Goal: Information Seeking & Learning: Check status

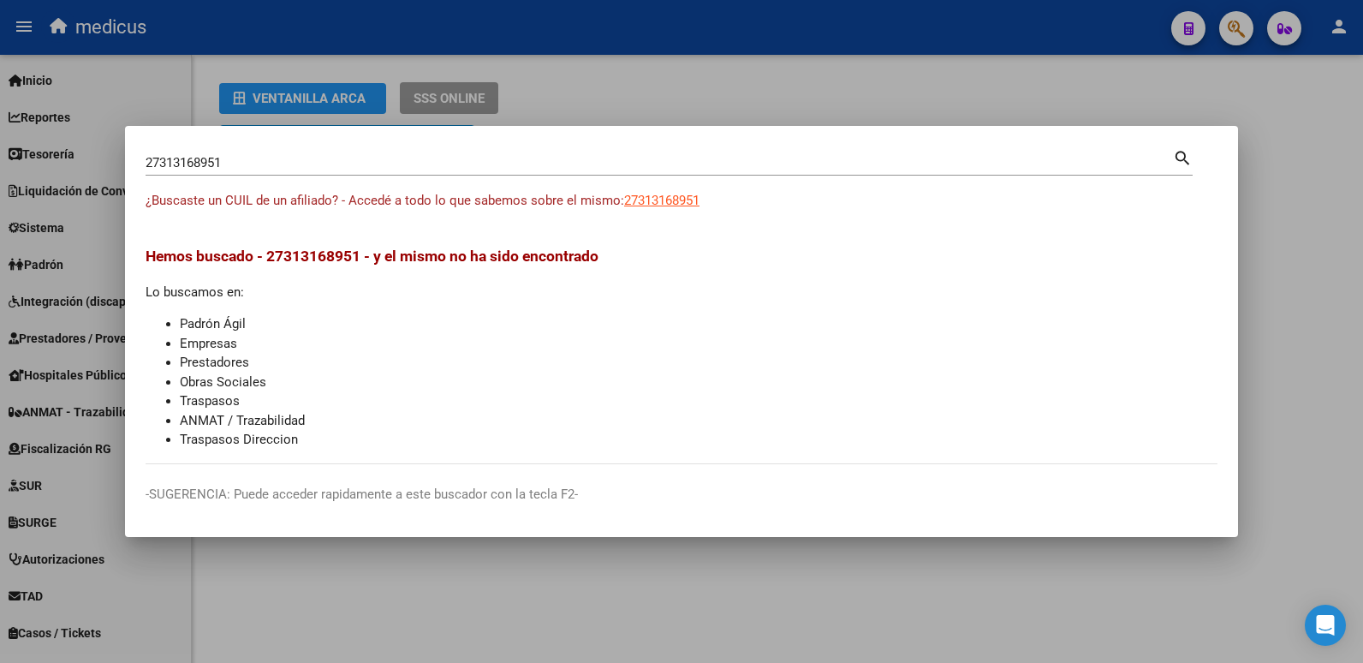
click at [1330, 134] on div at bounding box center [681, 331] width 1363 height 663
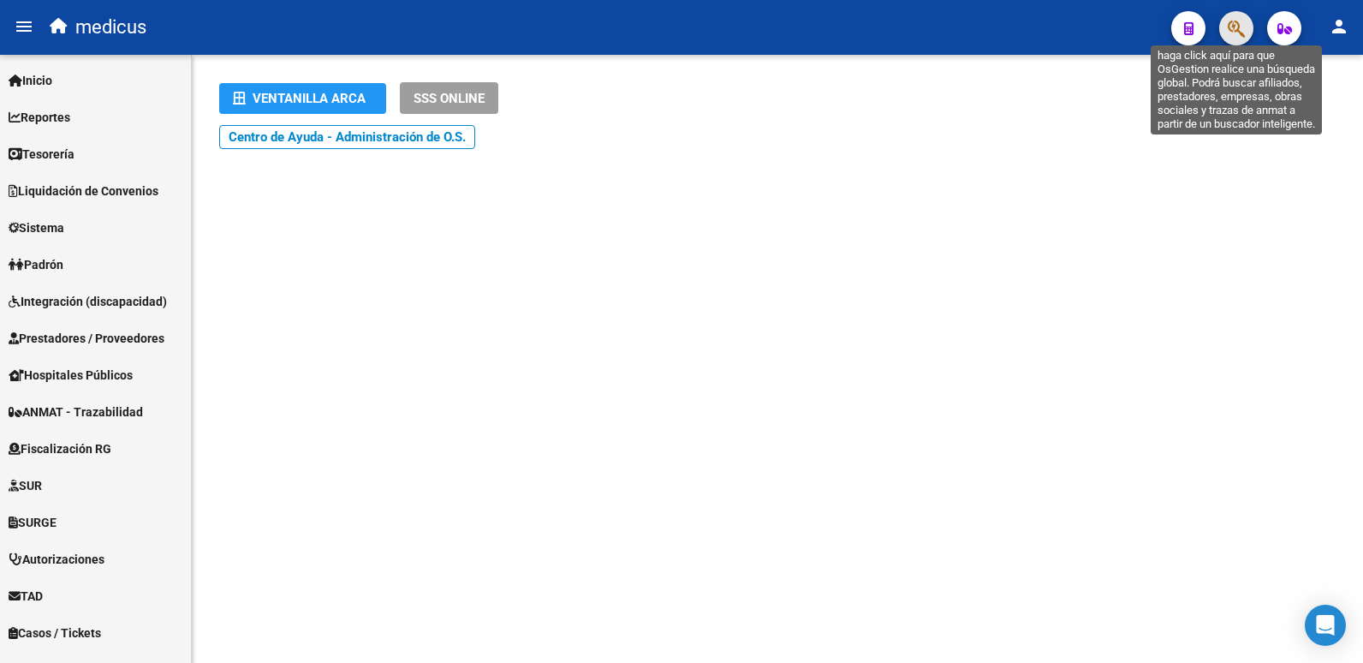
click at [1232, 21] on icon "button" at bounding box center [1236, 29] width 17 height 20
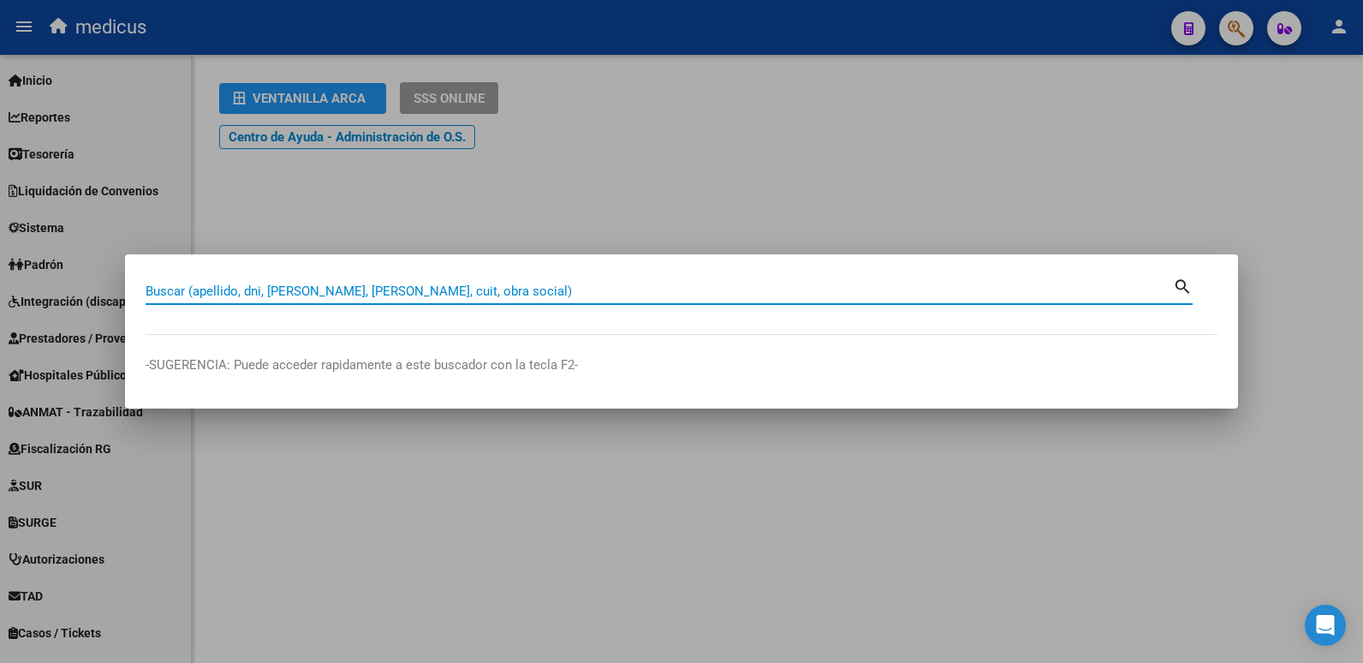
click at [243, 286] on input "Buscar (apellido, dni, [PERSON_NAME], [PERSON_NAME], cuit, obra social)" at bounding box center [659, 290] width 1027 height 15
type input "27353517940"
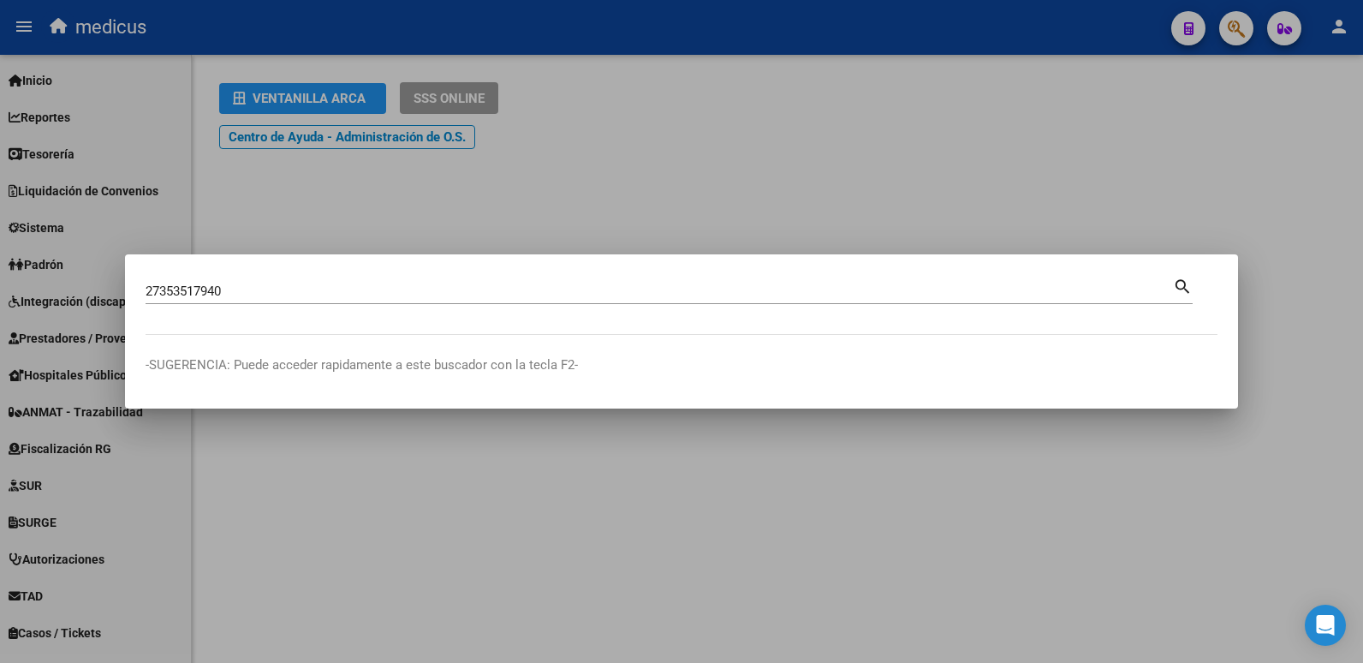
click at [1183, 283] on mat-icon "search" at bounding box center [1183, 285] width 20 height 21
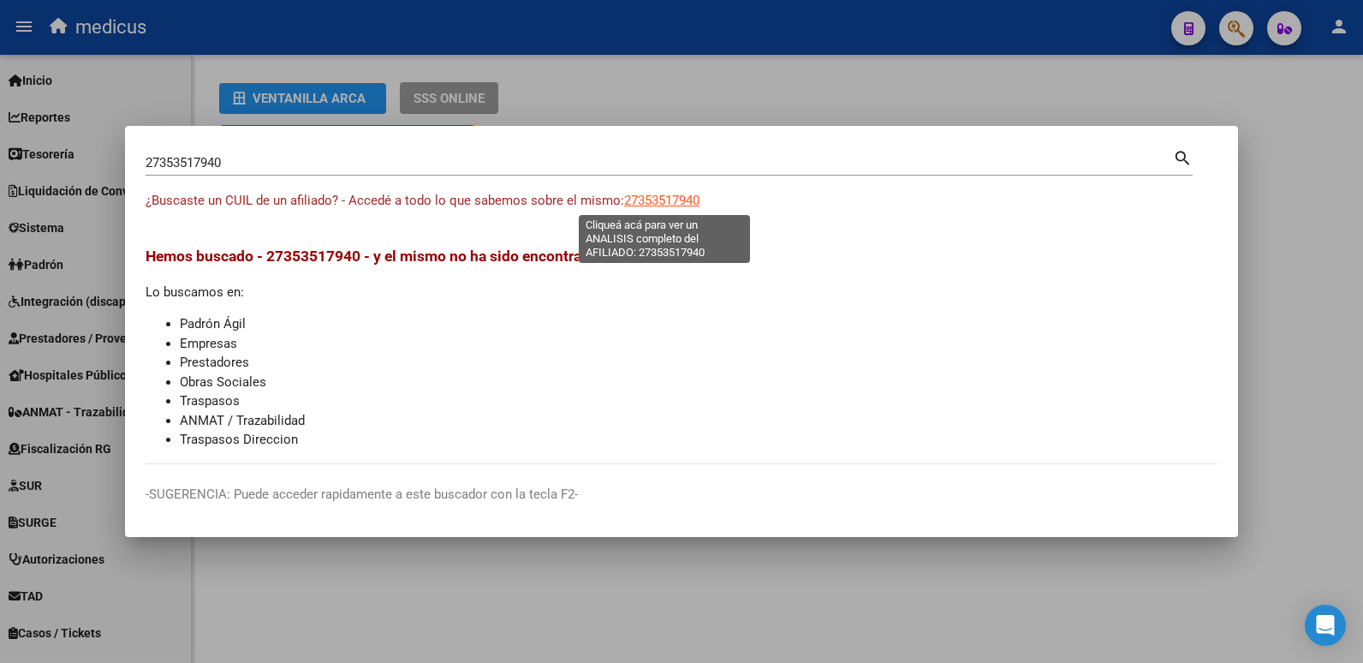
click at [674, 206] on span "27353517940" at bounding box center [661, 200] width 75 height 15
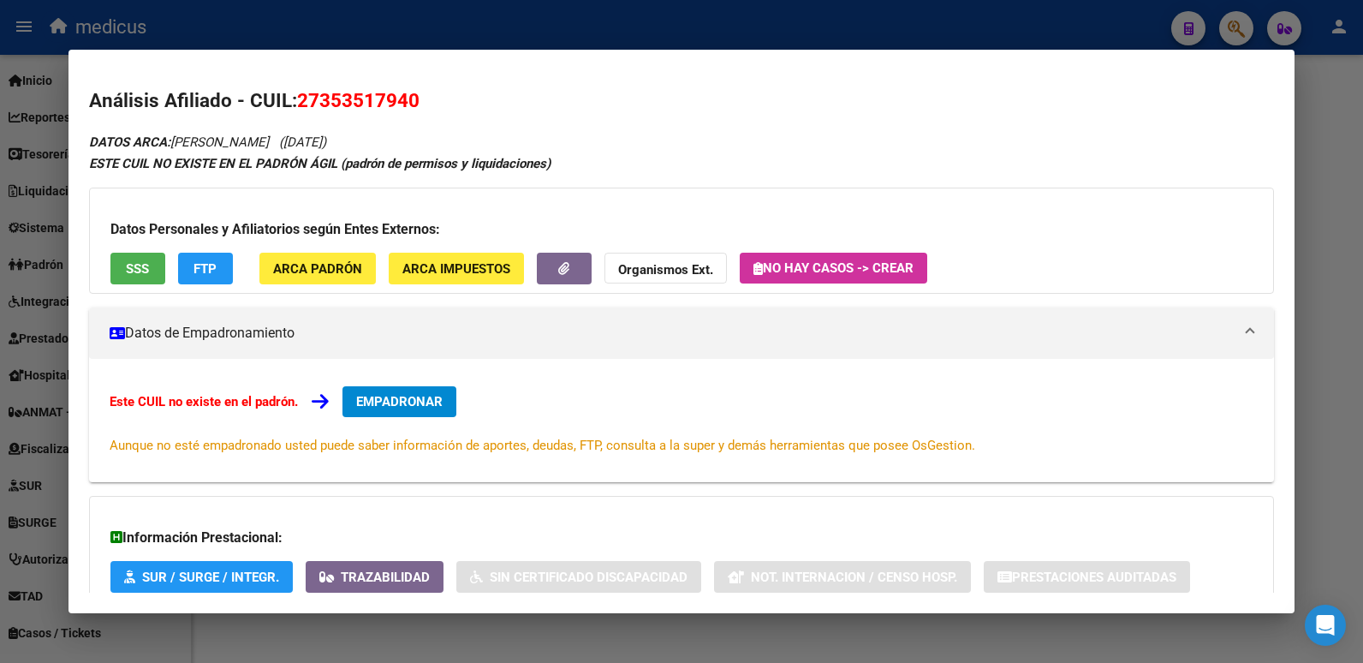
scroll to position [115, 0]
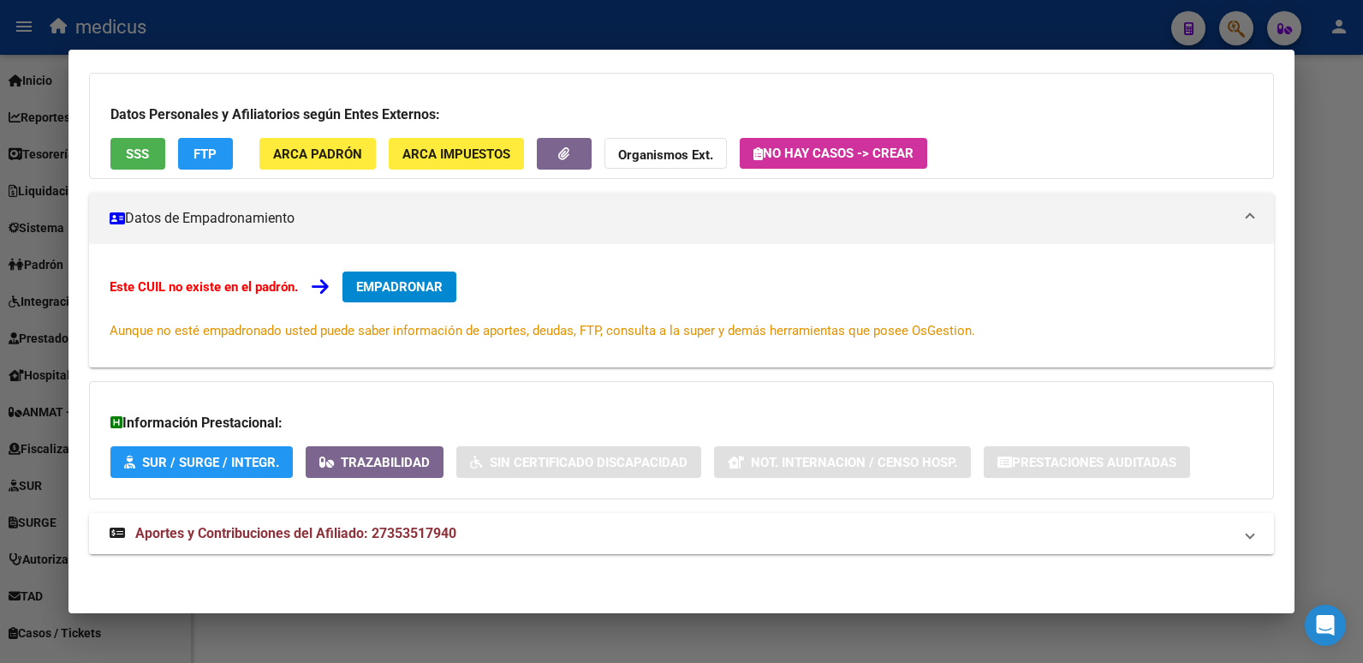
click at [205, 527] on span "Aportes y Contribuciones del Afiliado: 27353517940" at bounding box center [295, 533] width 321 height 16
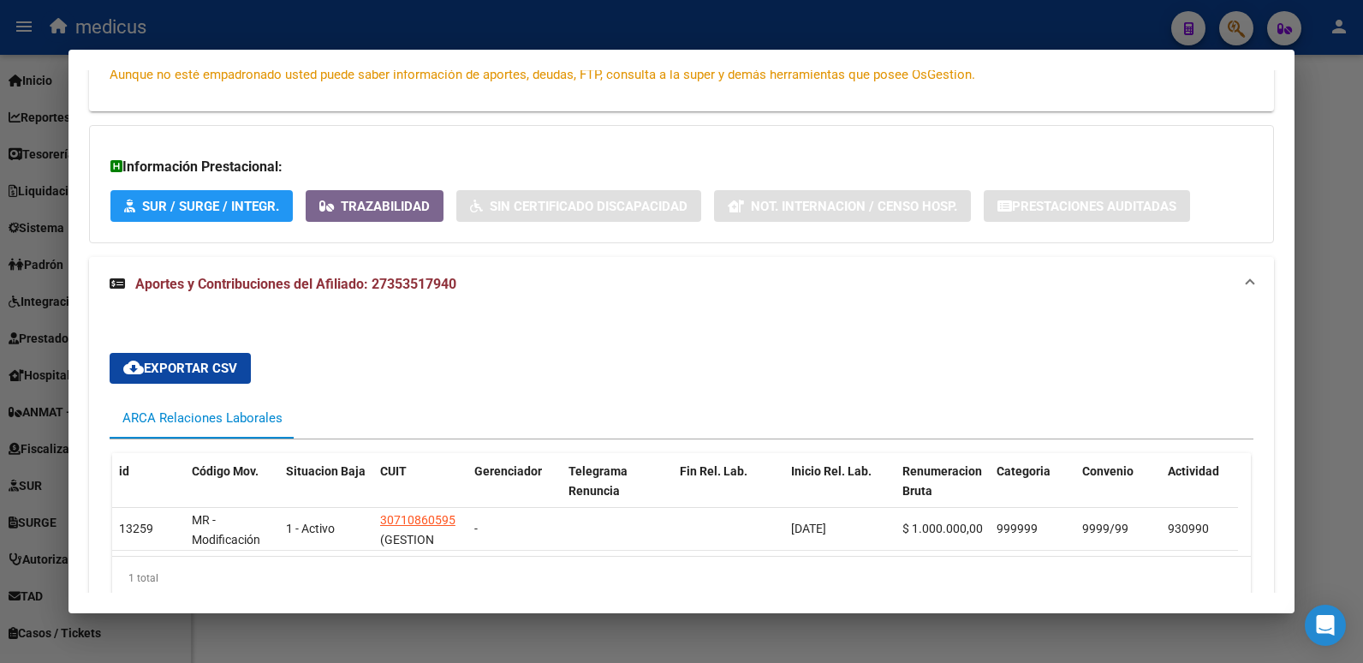
scroll to position [470, 0]
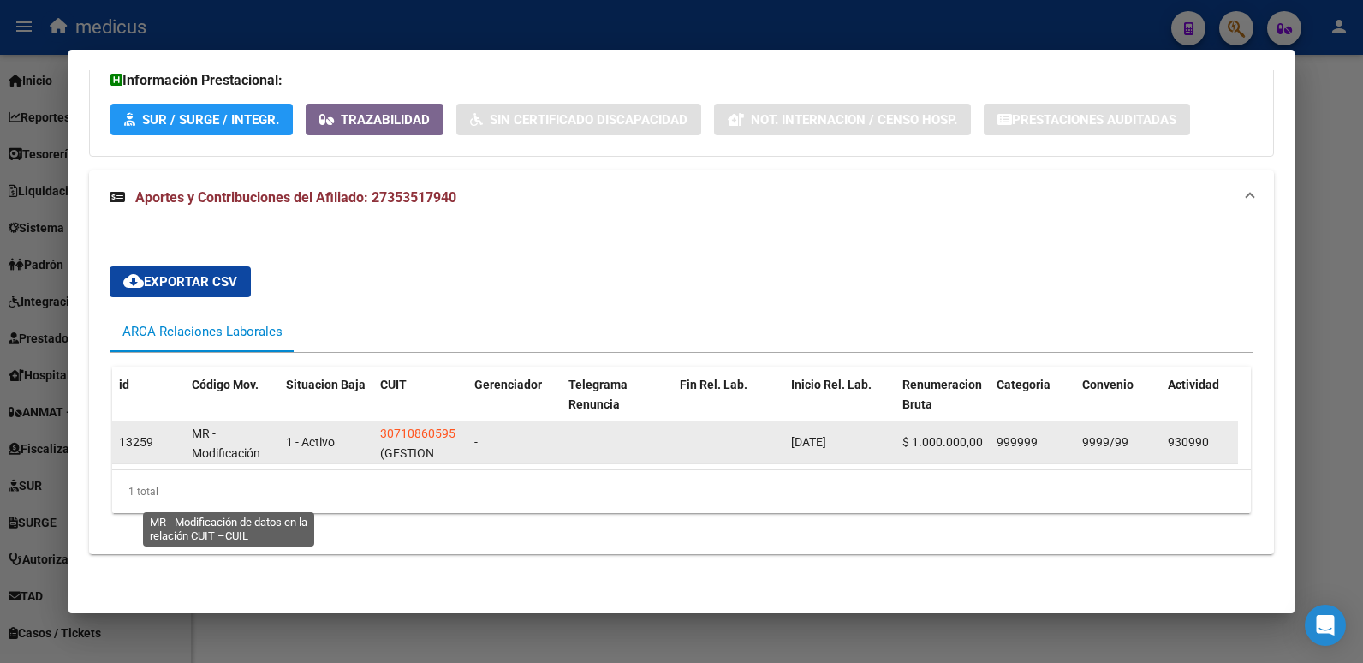
click at [217, 440] on span "MR - Modificación de datos en la relación CUIT –CUIL" at bounding box center [232, 472] width 80 height 92
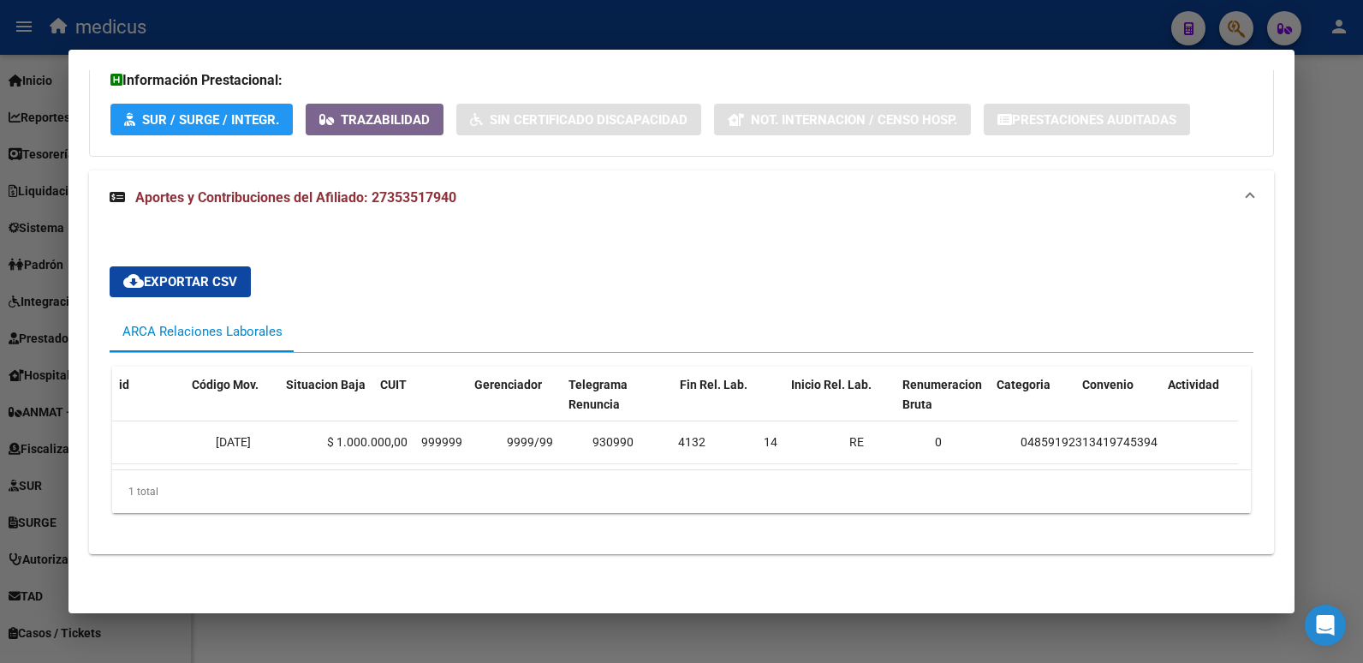
scroll to position [0, 0]
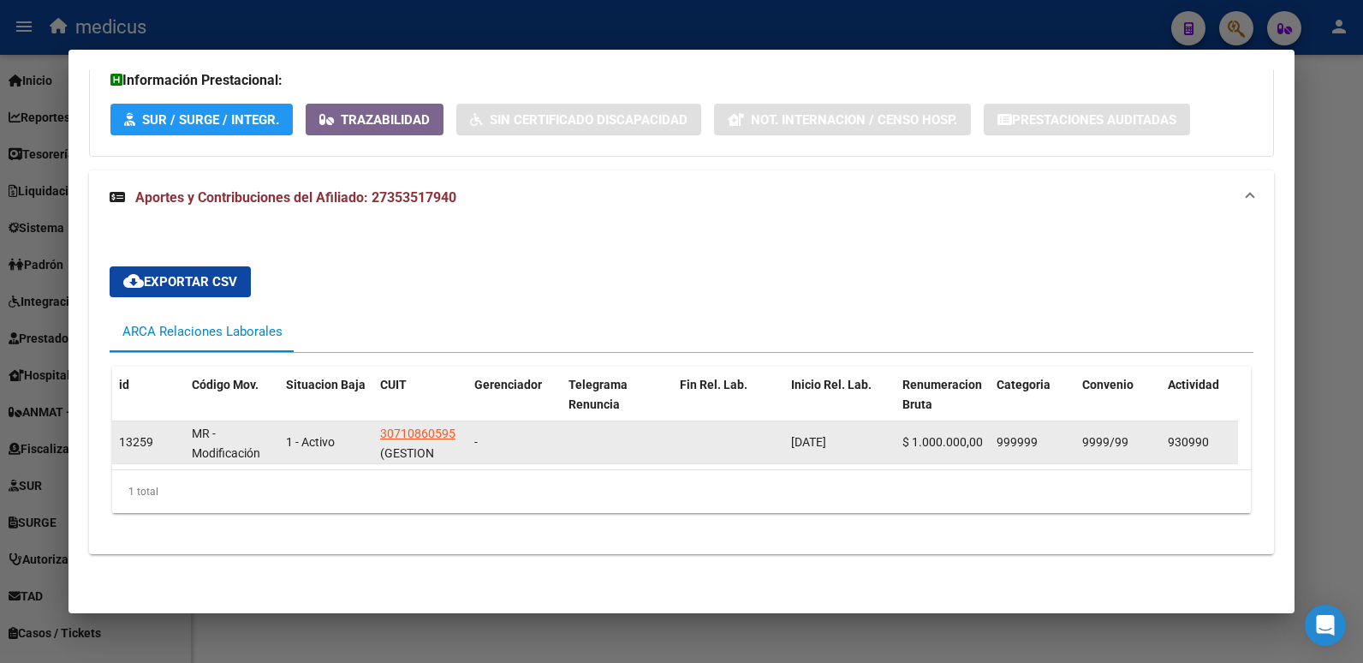
click at [414, 446] on span "(GESTION LOGISTICA Y DISTRIBUCION S.A.)" at bounding box center [420, 482] width 80 height 72
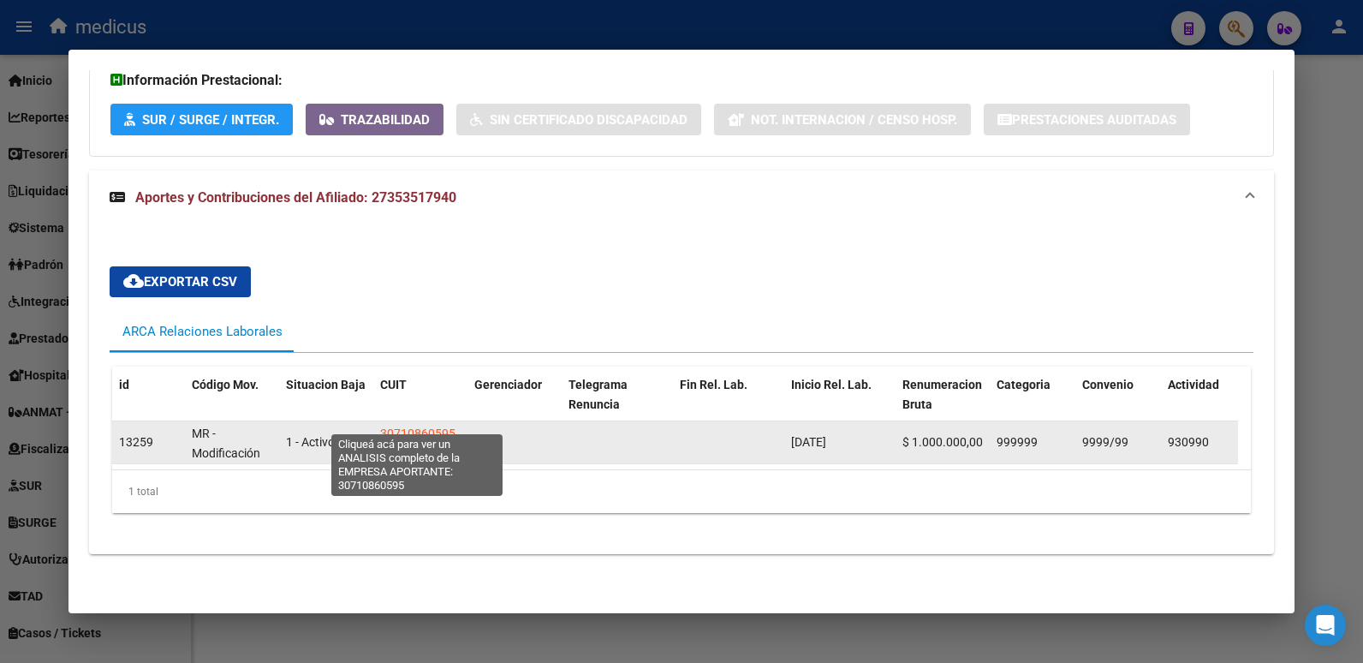
click at [414, 426] on span "30710860595" at bounding box center [417, 433] width 75 height 14
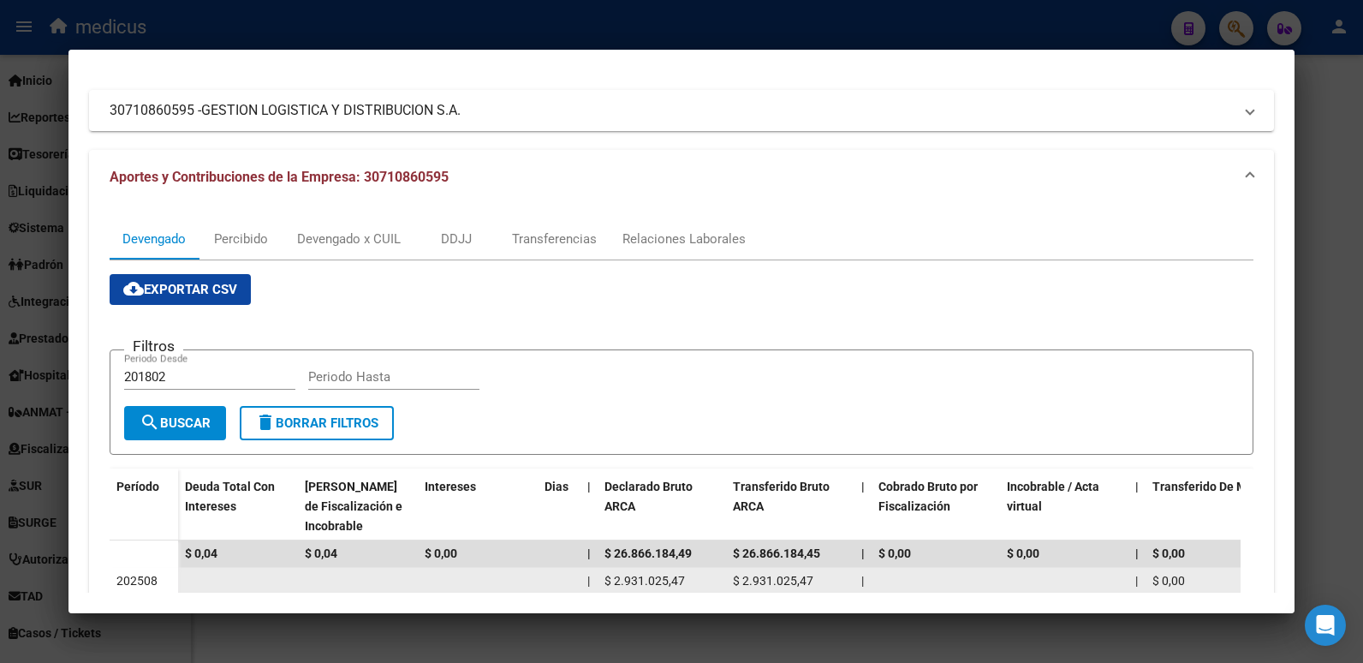
scroll to position [102, 0]
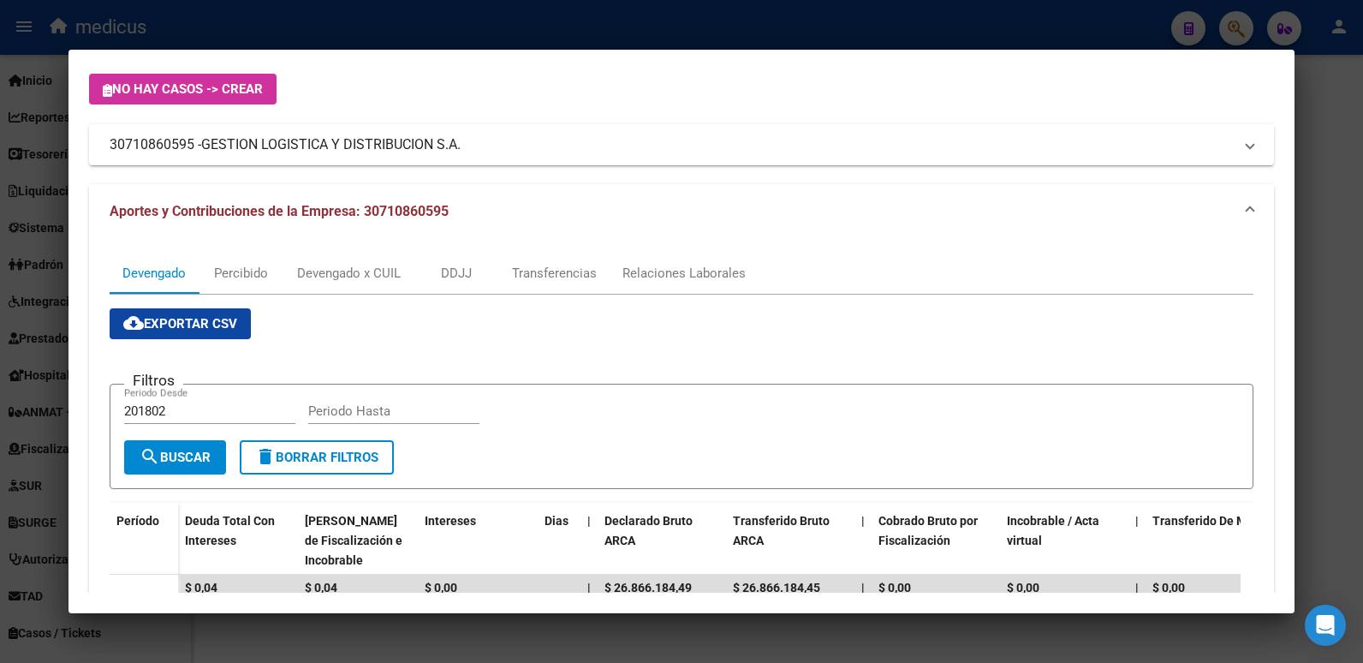
click at [342, 3] on div at bounding box center [681, 331] width 1363 height 663
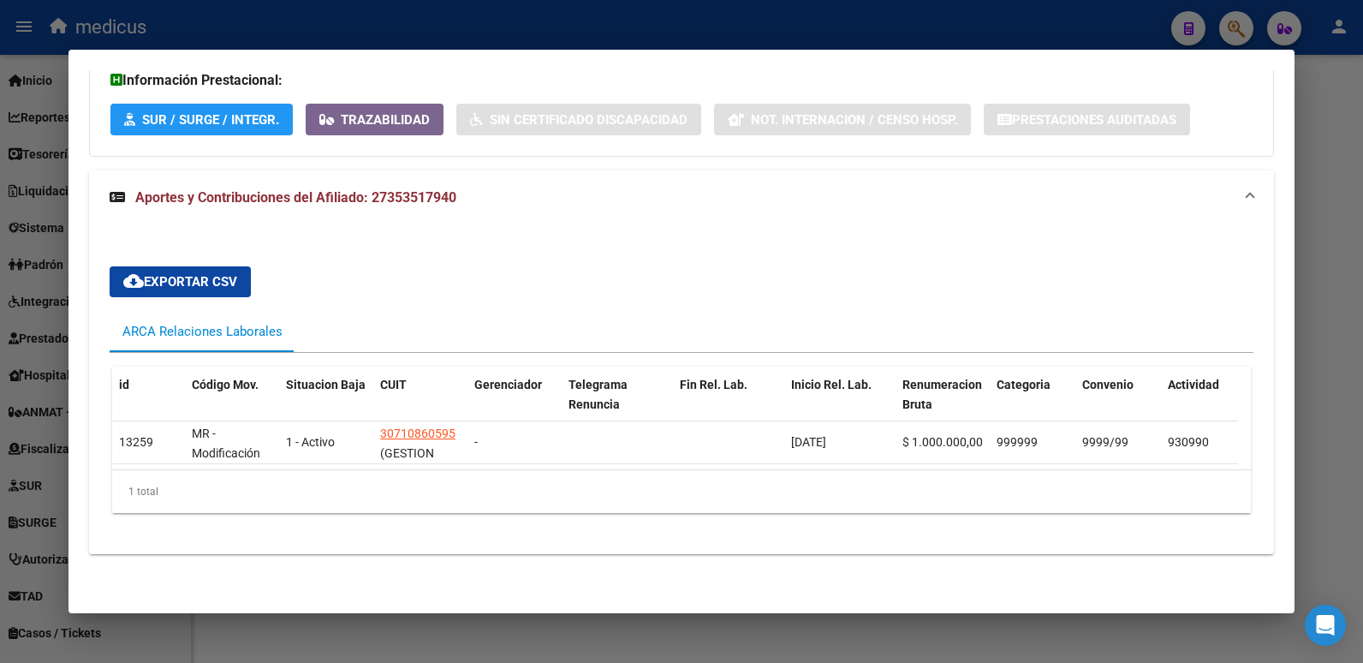
click at [143, 28] on div at bounding box center [681, 331] width 1363 height 663
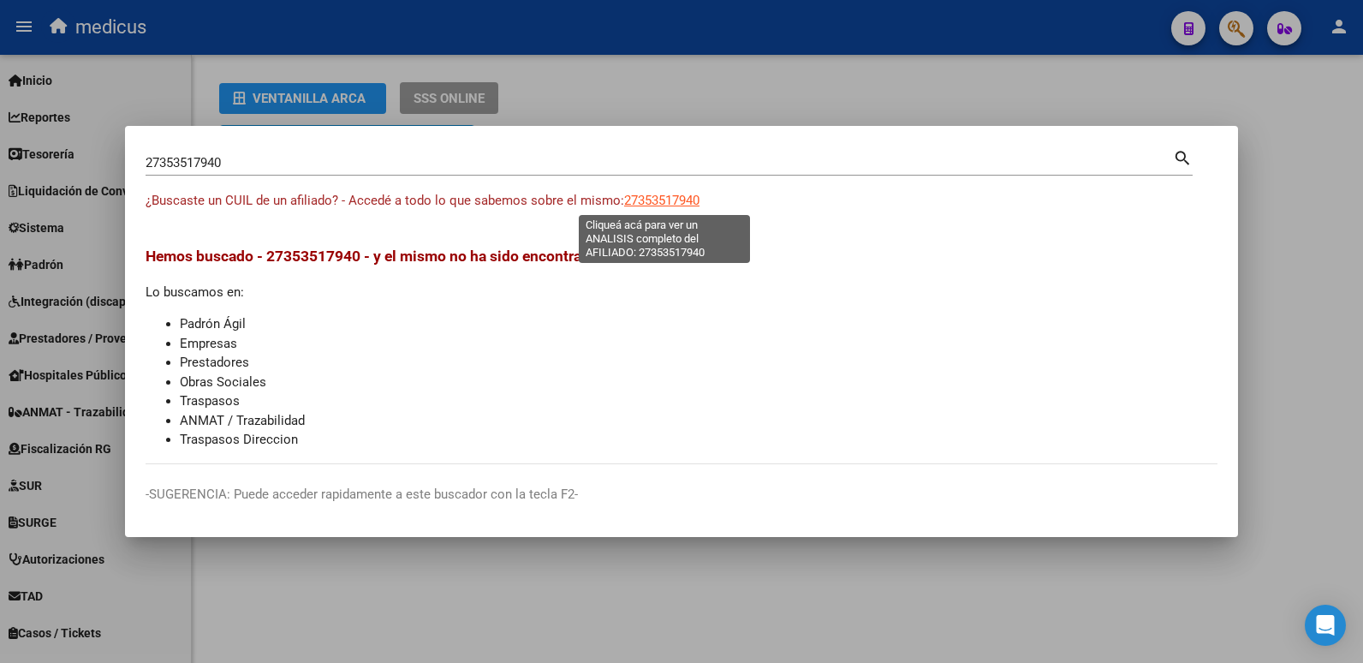
click at [652, 199] on span "27353517940" at bounding box center [661, 200] width 75 height 15
type textarea "27353517940"
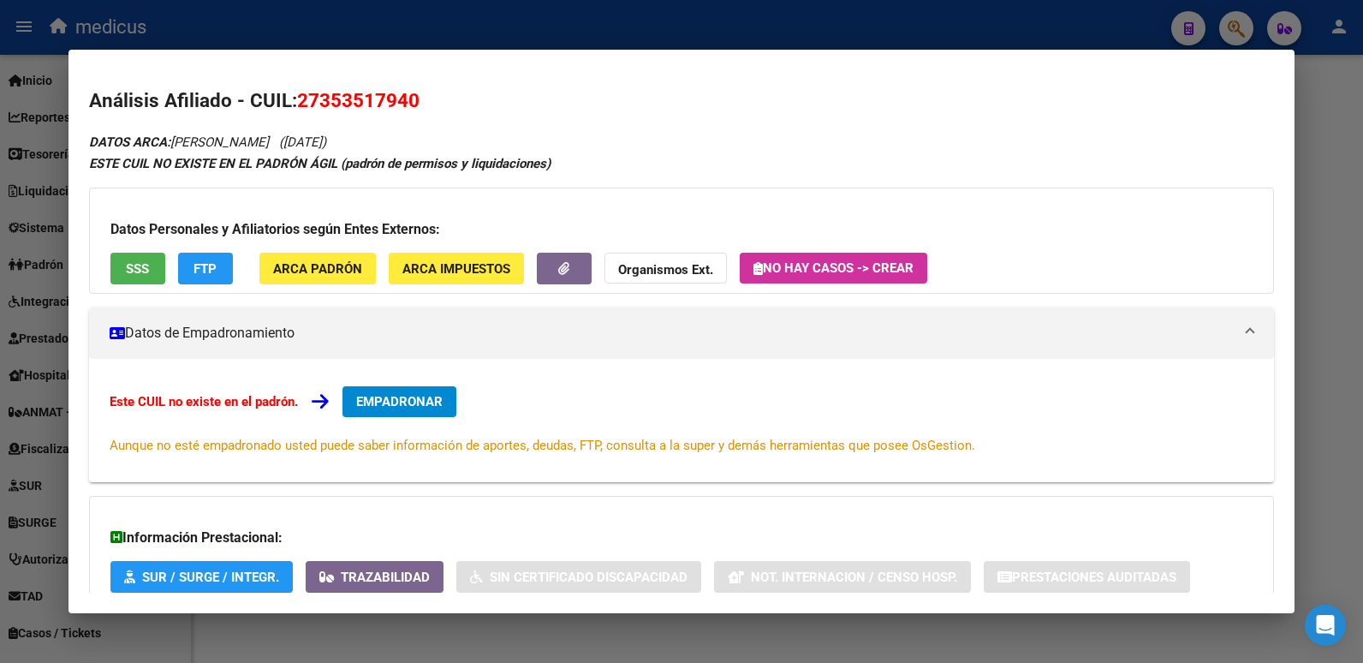
click at [140, 250] on div "Datos Personales y Afiliatorios según Entes Externos: SSS FTP ARCA Padrón ARCA …" at bounding box center [682, 240] width 1186 height 106
click at [133, 270] on span "SSS" at bounding box center [137, 268] width 23 height 15
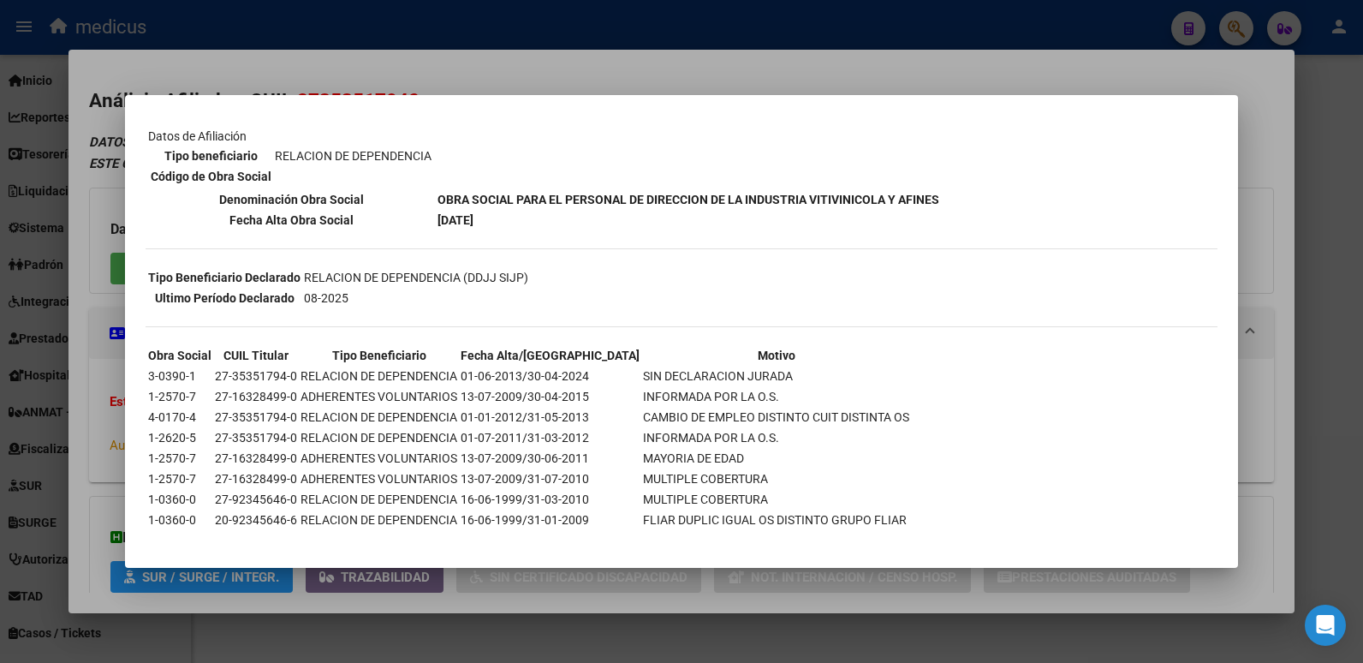
scroll to position [257, 0]
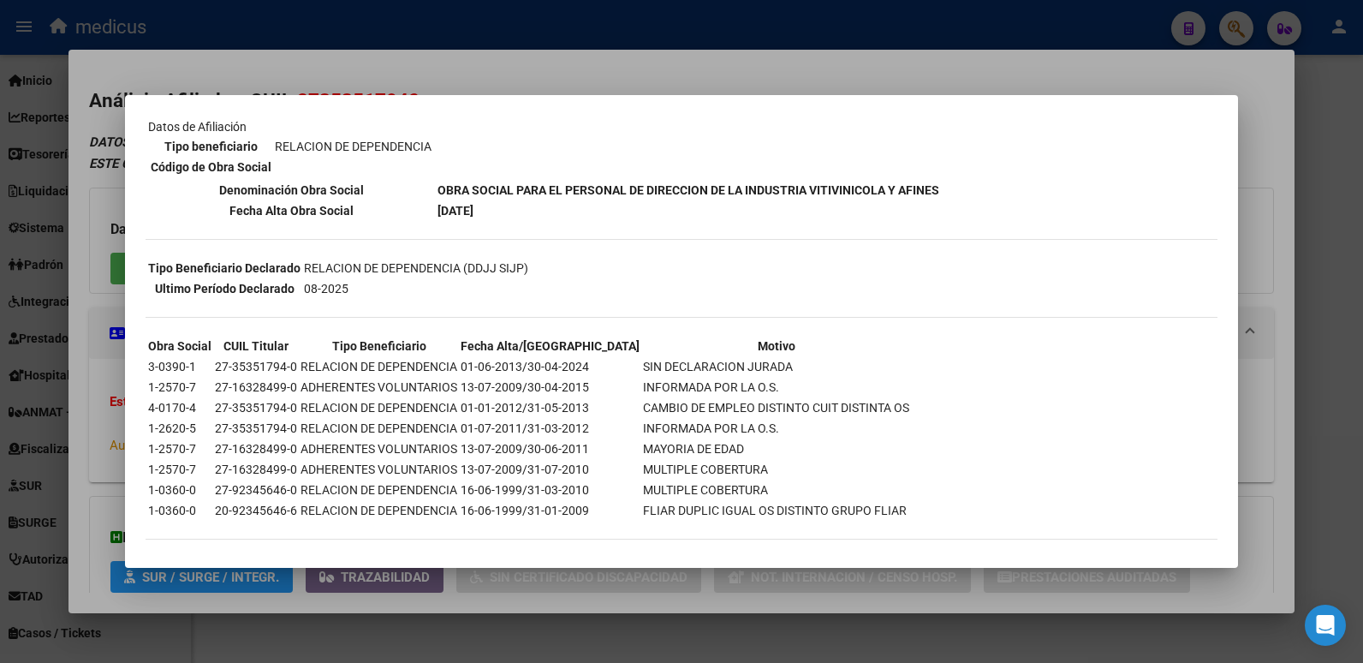
click at [412, 378] on td "ADHERENTES VOLUNTARIOS" at bounding box center [379, 387] width 158 height 19
click at [449, 387] on td "ADHERENTES VOLUNTARIOS" at bounding box center [379, 387] width 158 height 19
click at [605, 63] on div at bounding box center [681, 331] width 1363 height 663
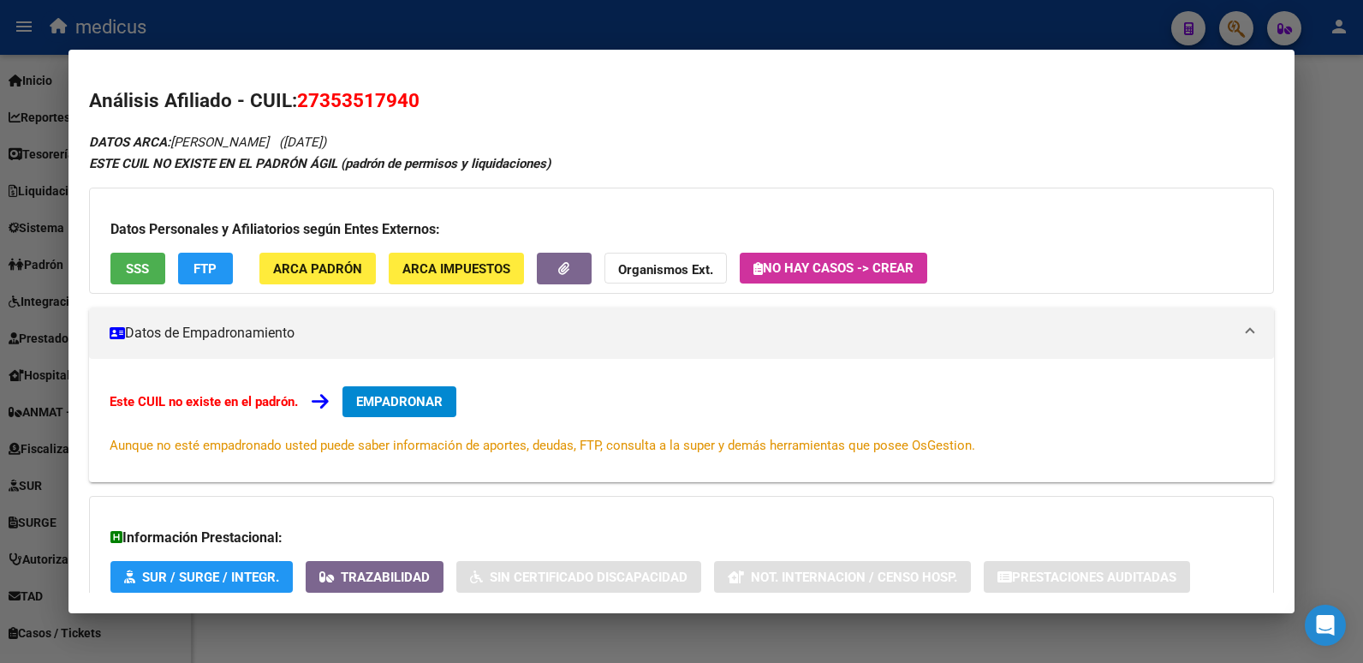
click at [602, 45] on div at bounding box center [681, 331] width 1363 height 663
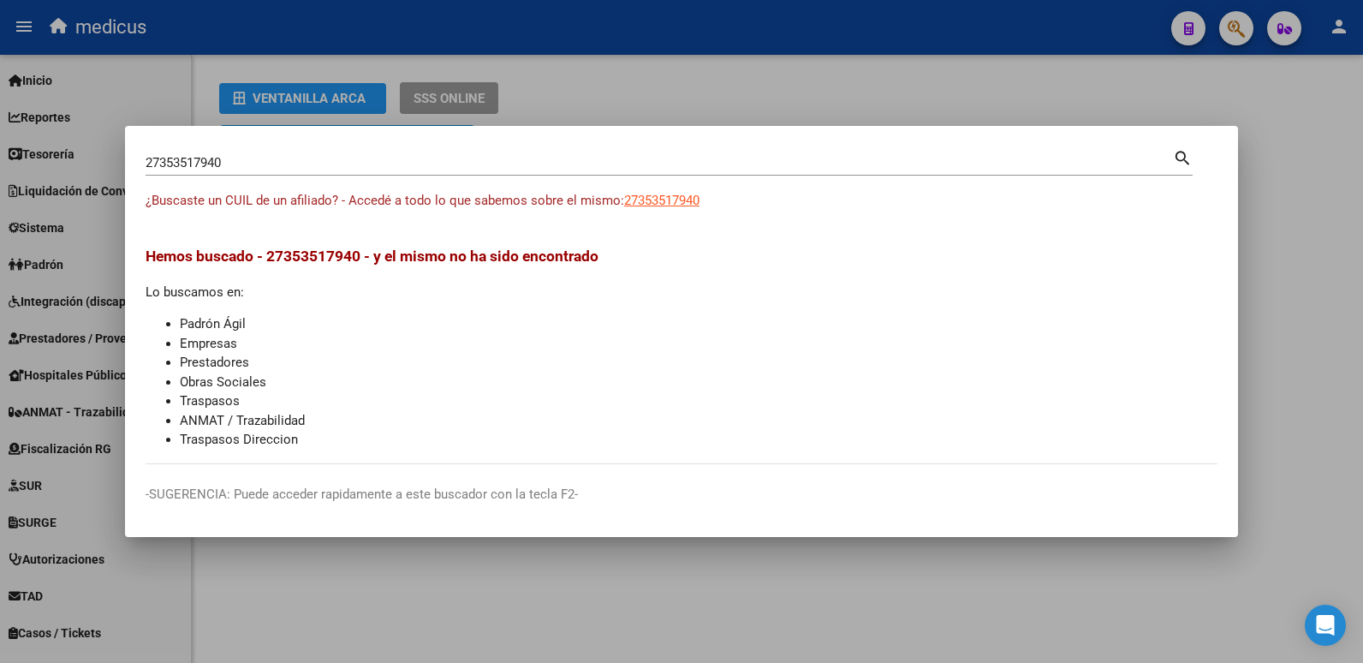
click at [1259, 198] on div at bounding box center [681, 331] width 1363 height 663
